Goal: Complete application form

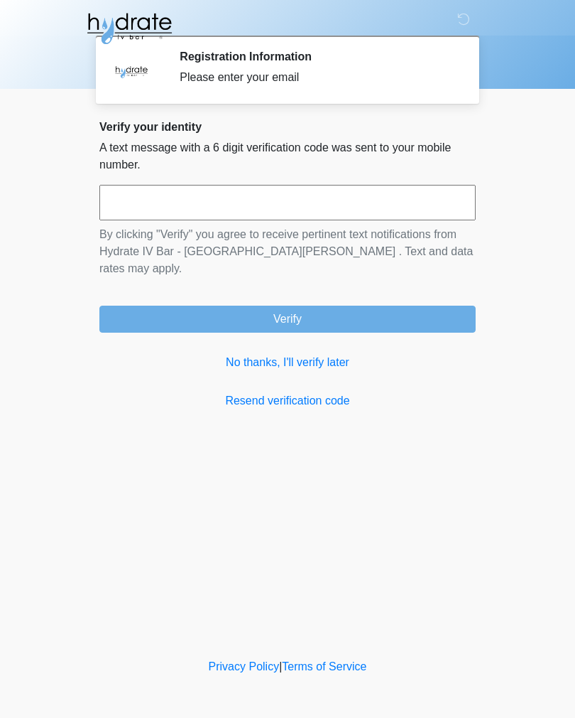
click at [346, 193] on input "text" at bounding box center [287, 203] width 377 height 36
type input "******"
click at [423, 313] on button "Verify" at bounding box center [287, 318] width 377 height 27
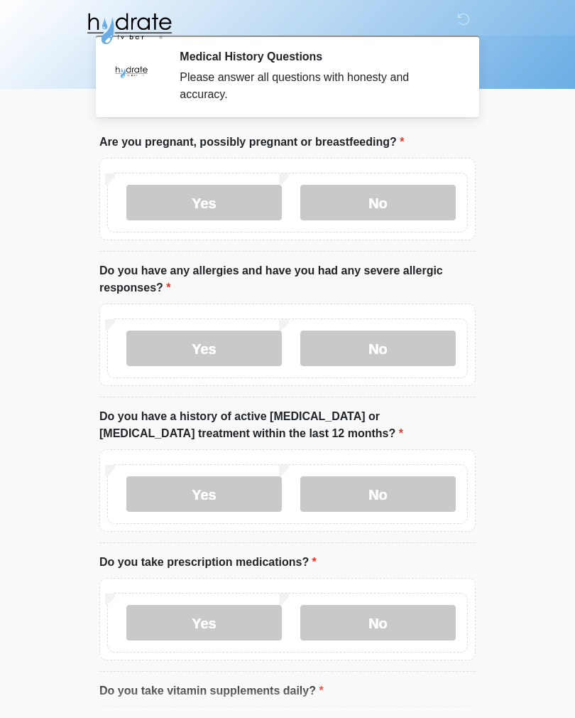
click at [384, 200] on label "No" at bounding box center [379, 203] width 156 height 36
click at [403, 365] on label "No" at bounding box center [379, 348] width 156 height 36
click at [415, 502] on label "No" at bounding box center [379, 494] width 156 height 36
click at [410, 627] on label "No" at bounding box center [379, 623] width 156 height 36
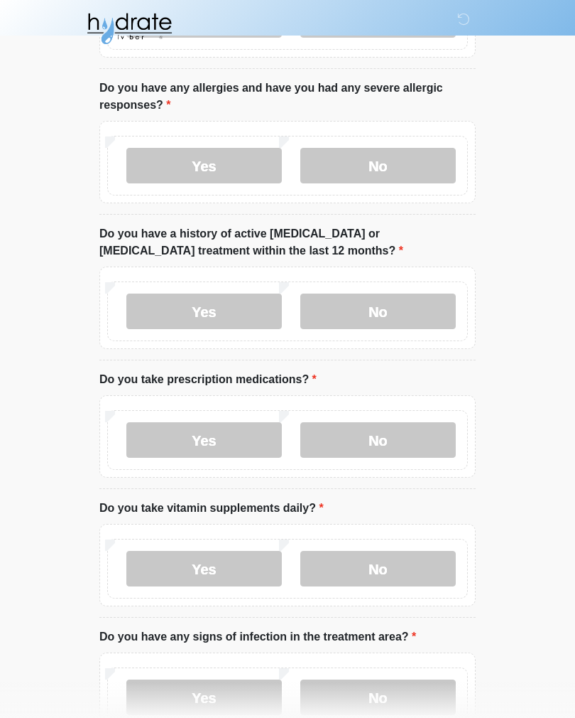
click at [421, 570] on label "No" at bounding box center [379, 569] width 156 height 36
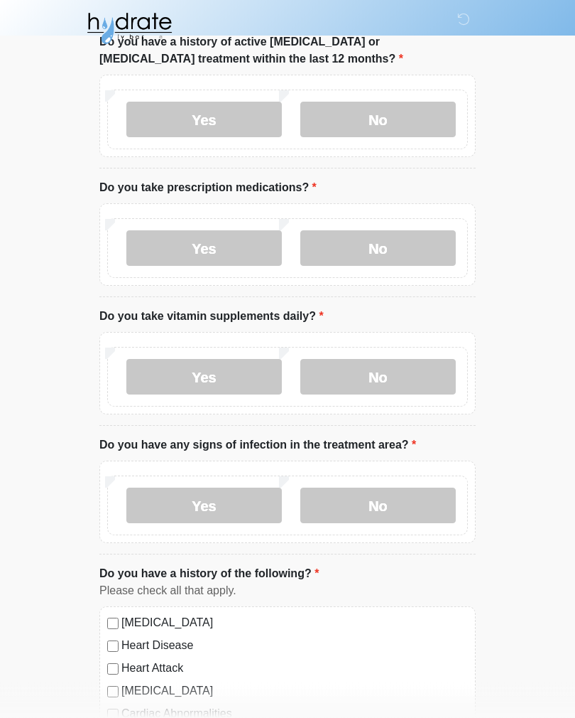
scroll to position [385, 0]
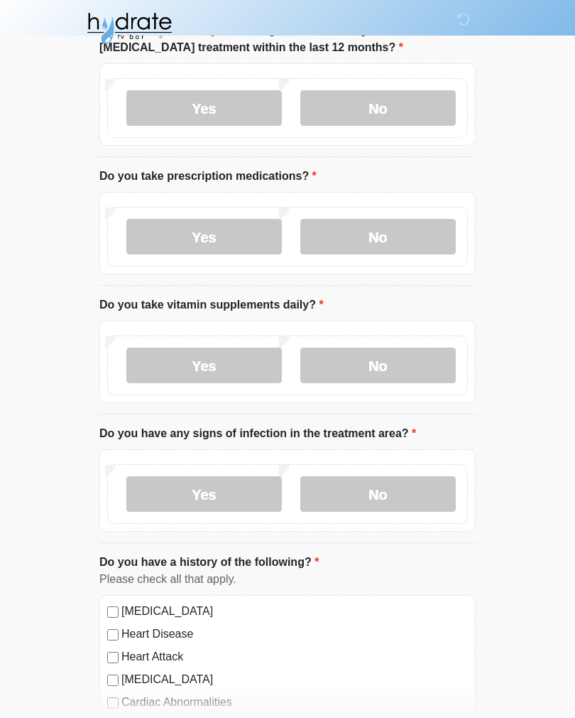
click at [411, 498] on label "No" at bounding box center [379, 495] width 156 height 36
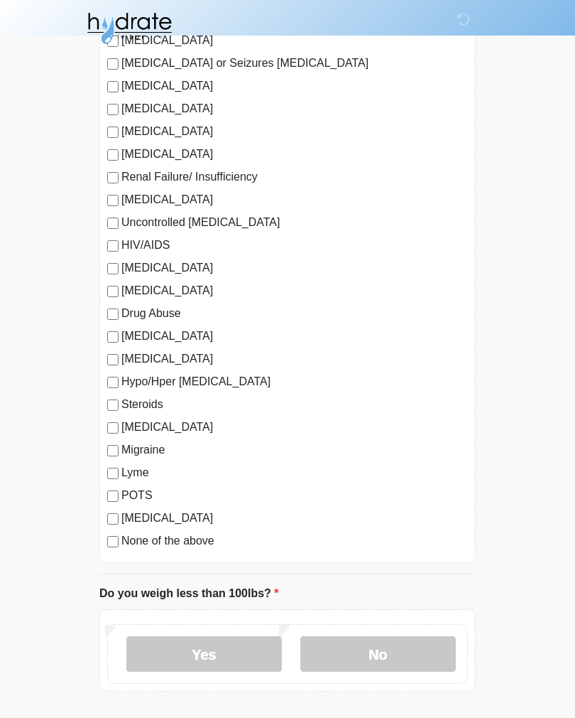
scroll to position [1186, 0]
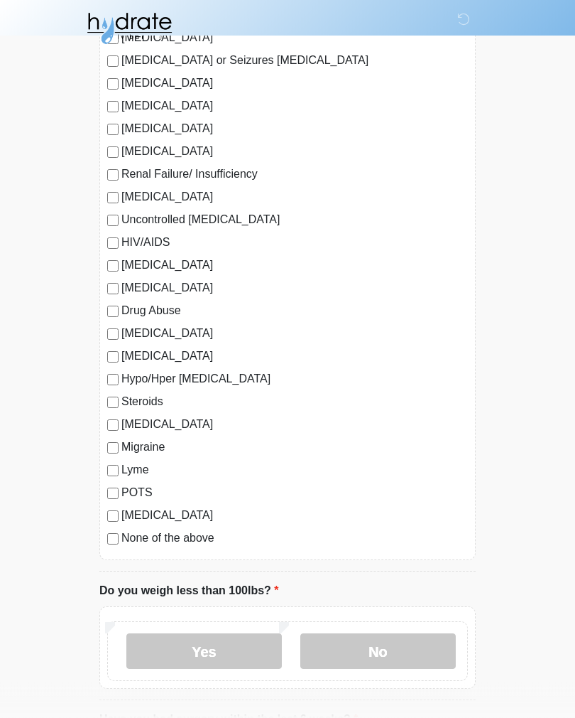
click at [352, 654] on label "No" at bounding box center [379, 652] width 156 height 36
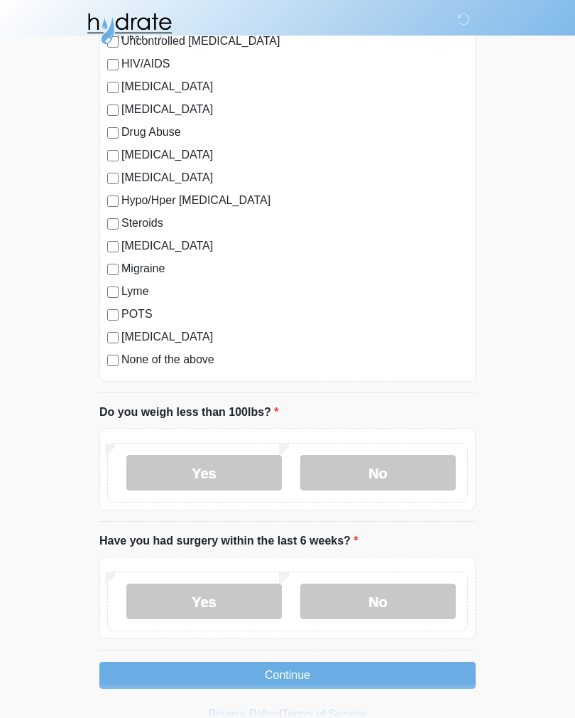
scroll to position [1388, 0]
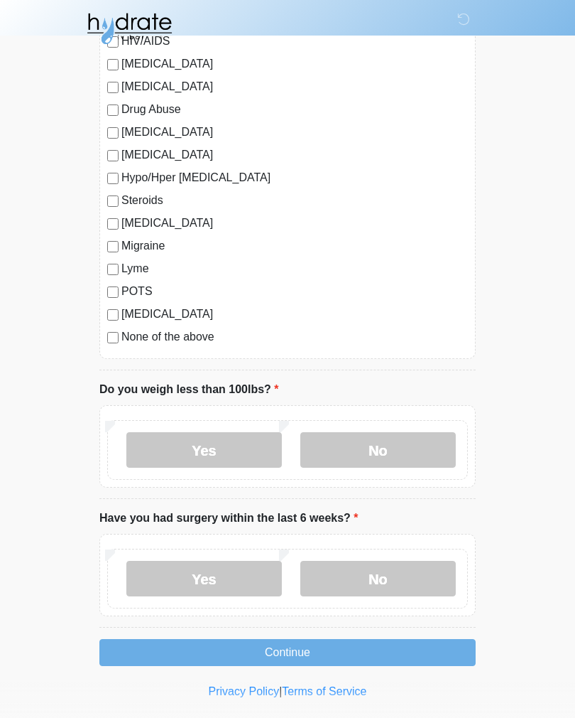
click at [450, 571] on label "No" at bounding box center [379, 579] width 156 height 36
click at [423, 584] on label "No" at bounding box center [379, 579] width 156 height 36
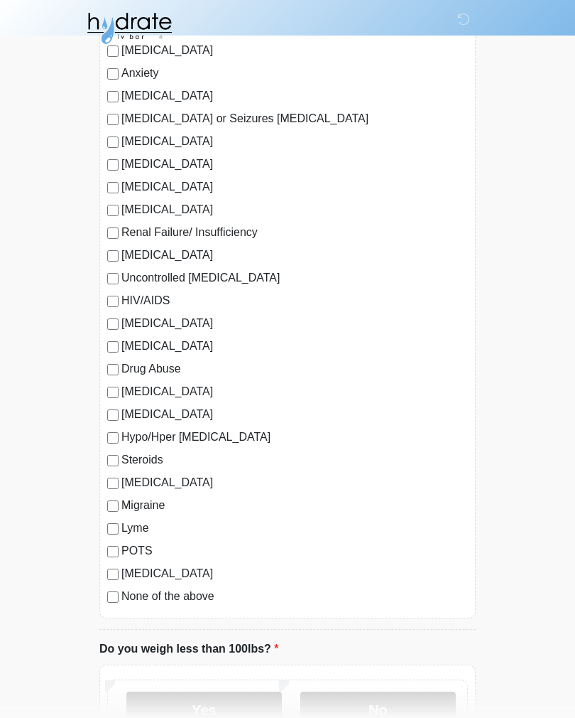
scroll to position [1133, 0]
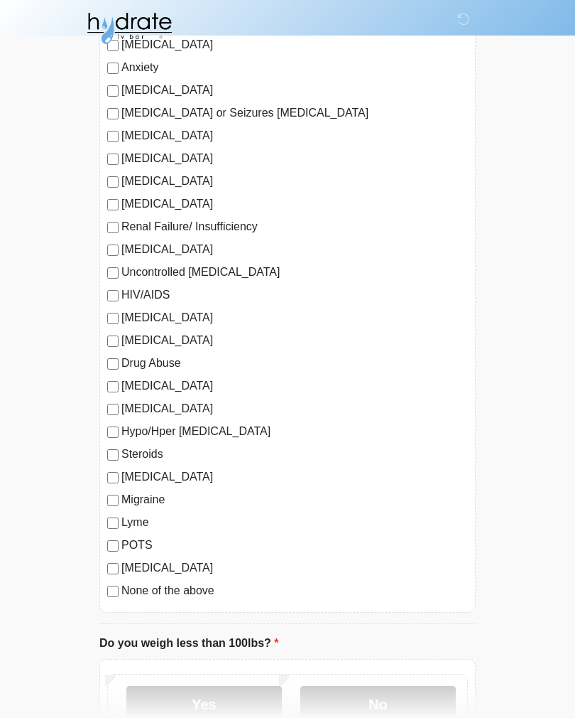
click at [385, 703] on label "No" at bounding box center [379, 704] width 156 height 36
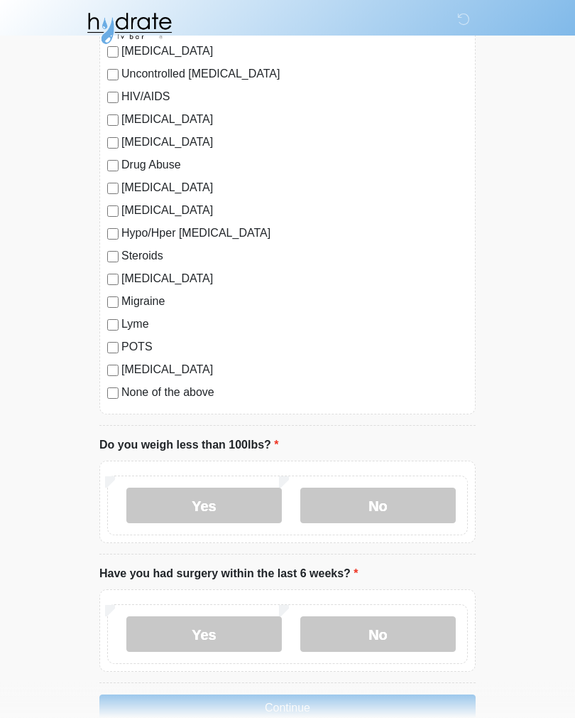
scroll to position [1388, 0]
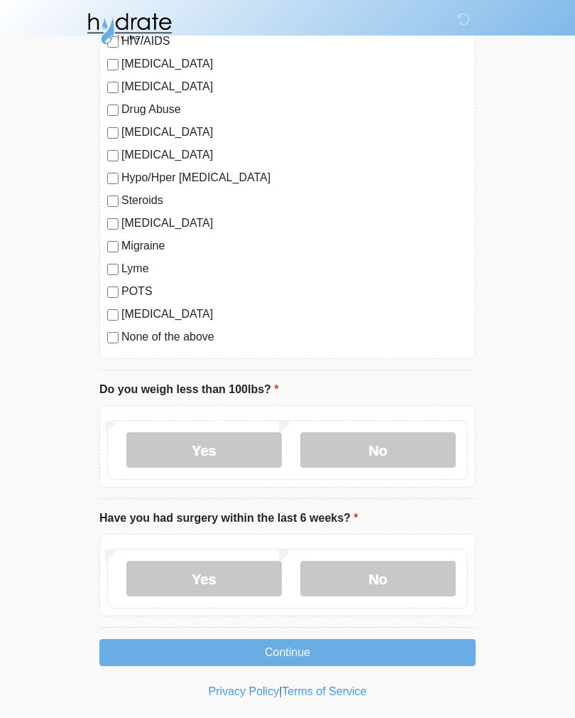
click at [411, 656] on button "Continue" at bounding box center [287, 652] width 377 height 27
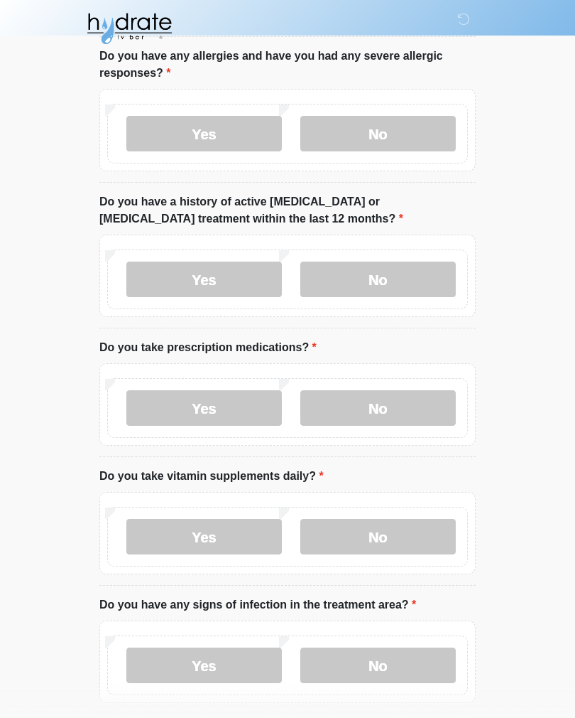
scroll to position [0, 0]
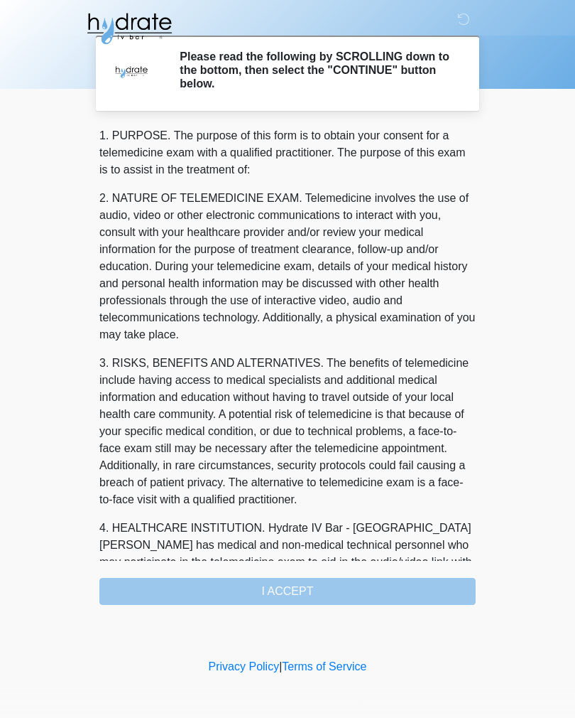
click at [374, 601] on div "1. PURPOSE. The purpose of this form is to obtain your consent for a telemedici…" at bounding box center [287, 365] width 377 height 477
click at [399, 586] on div "1. PURPOSE. The purpose of this form is to obtain your consent for a telemedici…" at bounding box center [287, 365] width 377 height 477
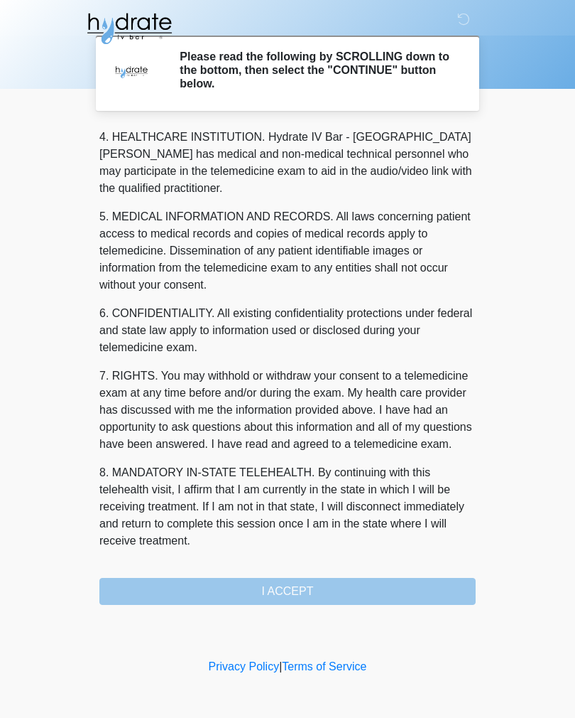
scroll to position [408, 0]
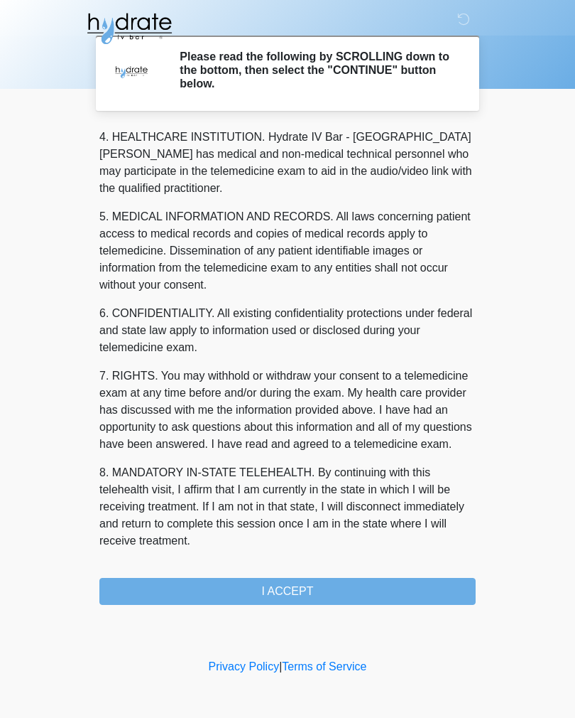
click at [380, 593] on button "I ACCEPT" at bounding box center [287, 591] width 377 height 27
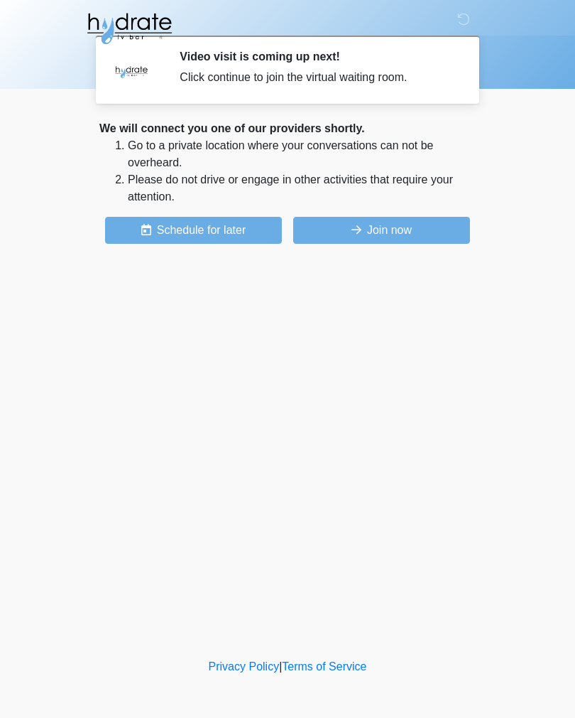
click at [411, 238] on button "Join now" at bounding box center [381, 230] width 177 height 27
